Goal: Task Accomplishment & Management: Use online tool/utility

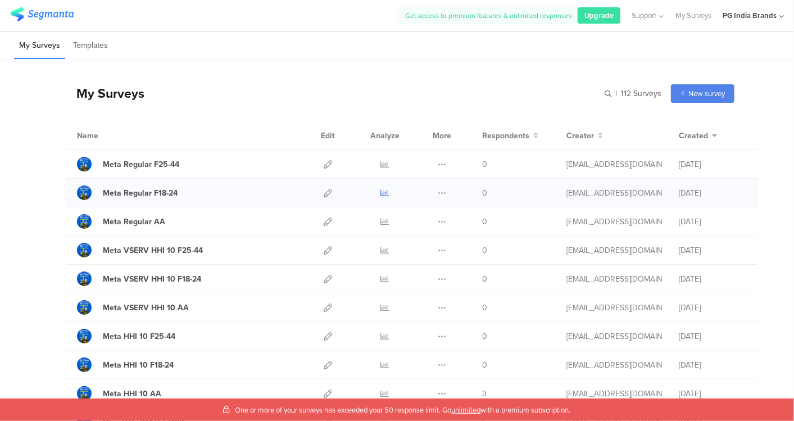
click at [381, 191] on icon at bounding box center [385, 193] width 8 height 8
click at [324, 165] on icon at bounding box center [328, 164] width 8 height 8
click at [324, 194] on icon at bounding box center [328, 193] width 8 height 8
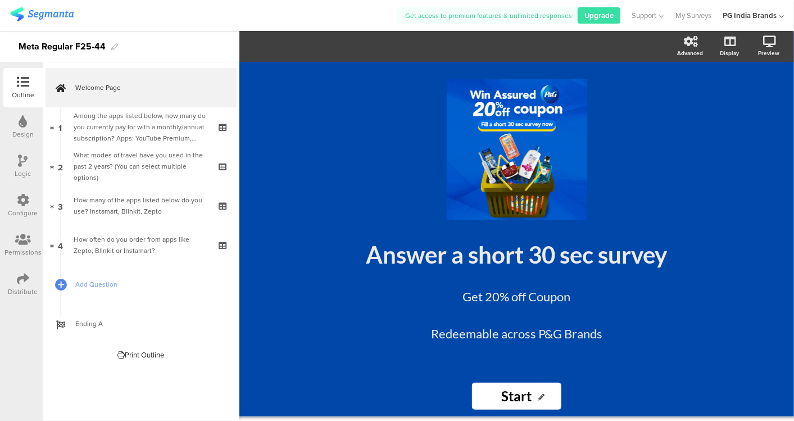
click at [21, 282] on icon at bounding box center [23, 279] width 12 height 12
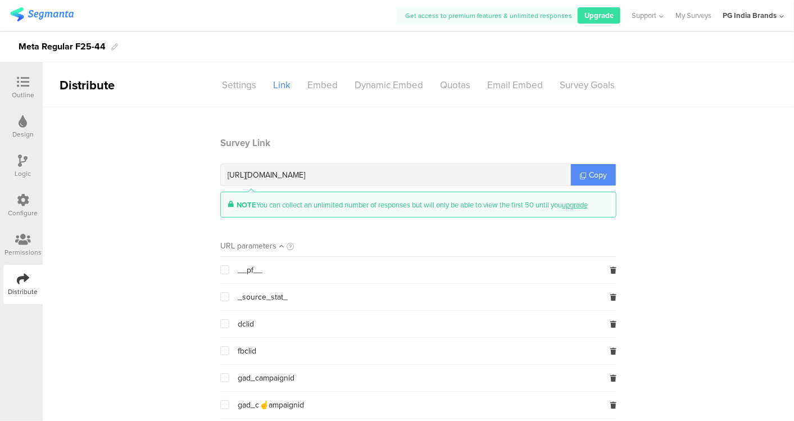
click at [598, 173] on span "Copy" at bounding box center [598, 175] width 18 height 12
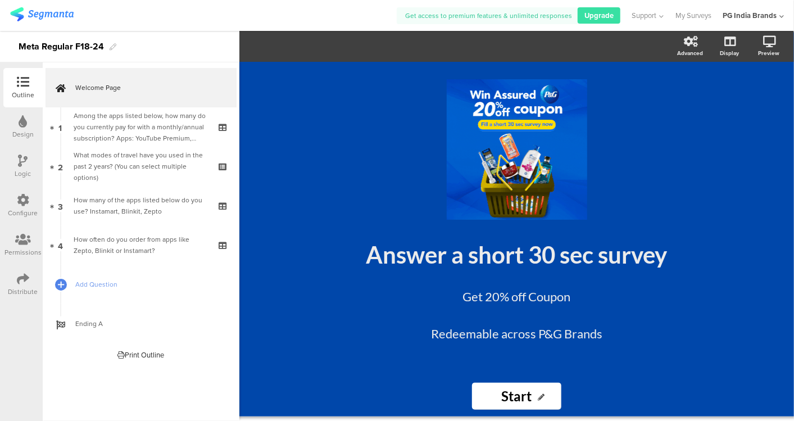
click at [26, 276] on icon at bounding box center [23, 279] width 12 height 12
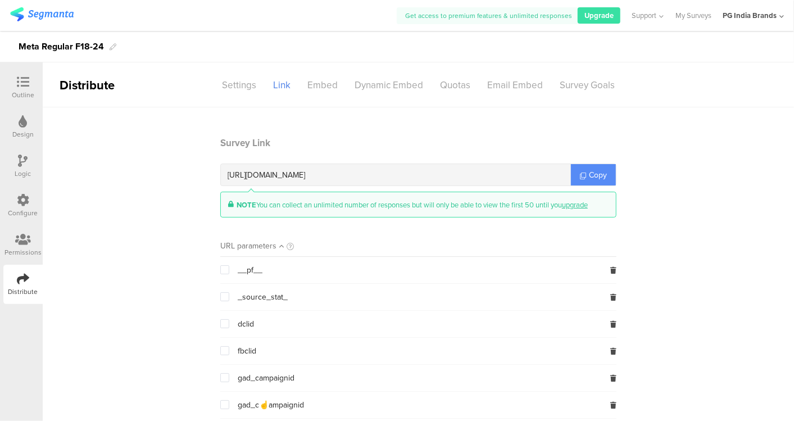
click at [583, 171] on link "Copy" at bounding box center [593, 174] width 45 height 21
